Goal: Transaction & Acquisition: Purchase product/service

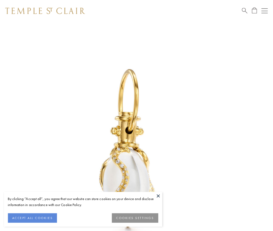
scroll to position [20, 0]
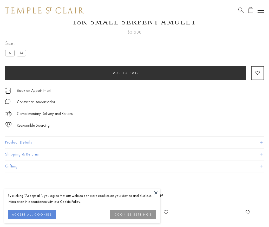
click at [126, 73] on span "Add to bag" at bounding box center [126, 73] width 26 height 4
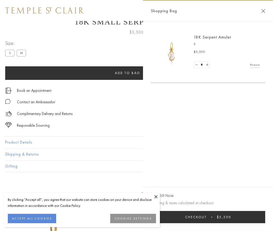
click at [212, 217] on button "Checkout $5,500" at bounding box center [208, 217] width 115 height 12
